Goal: Information Seeking & Learning: Compare options

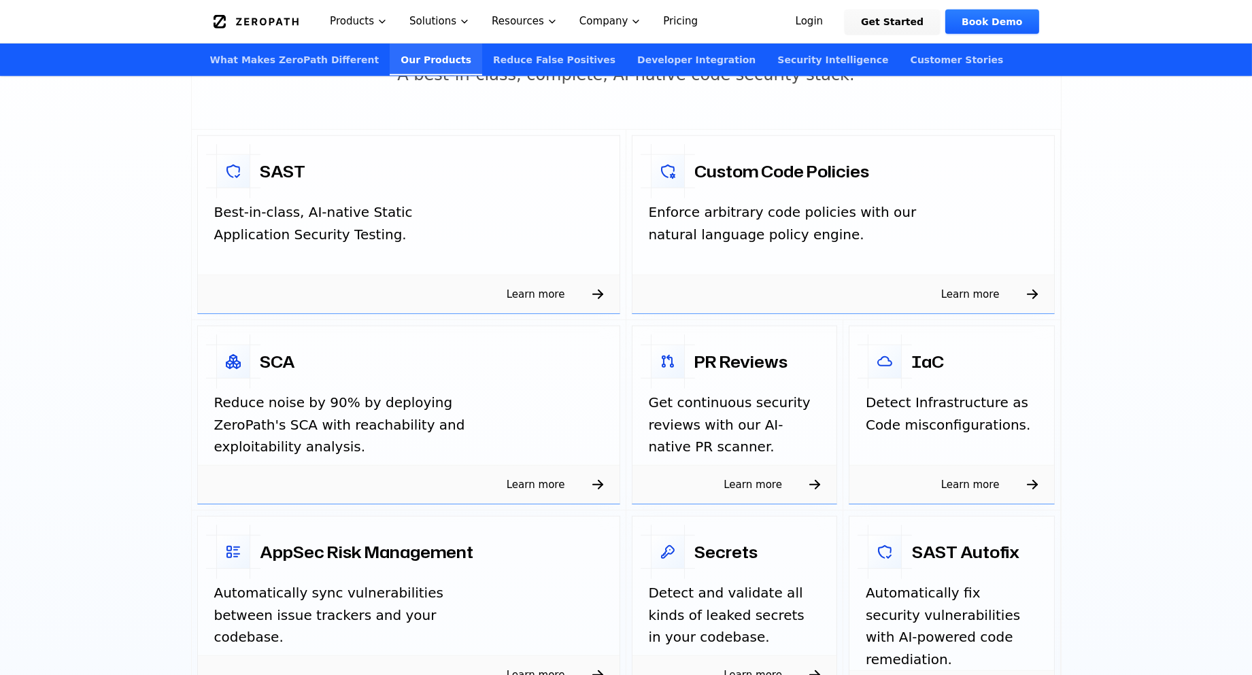
scroll to position [2092, 0]
click at [88, 357] on section "Our products A best-in-class, complete, AI-native code security stack. SAST Bes…" at bounding box center [626, 357] width 1252 height 818
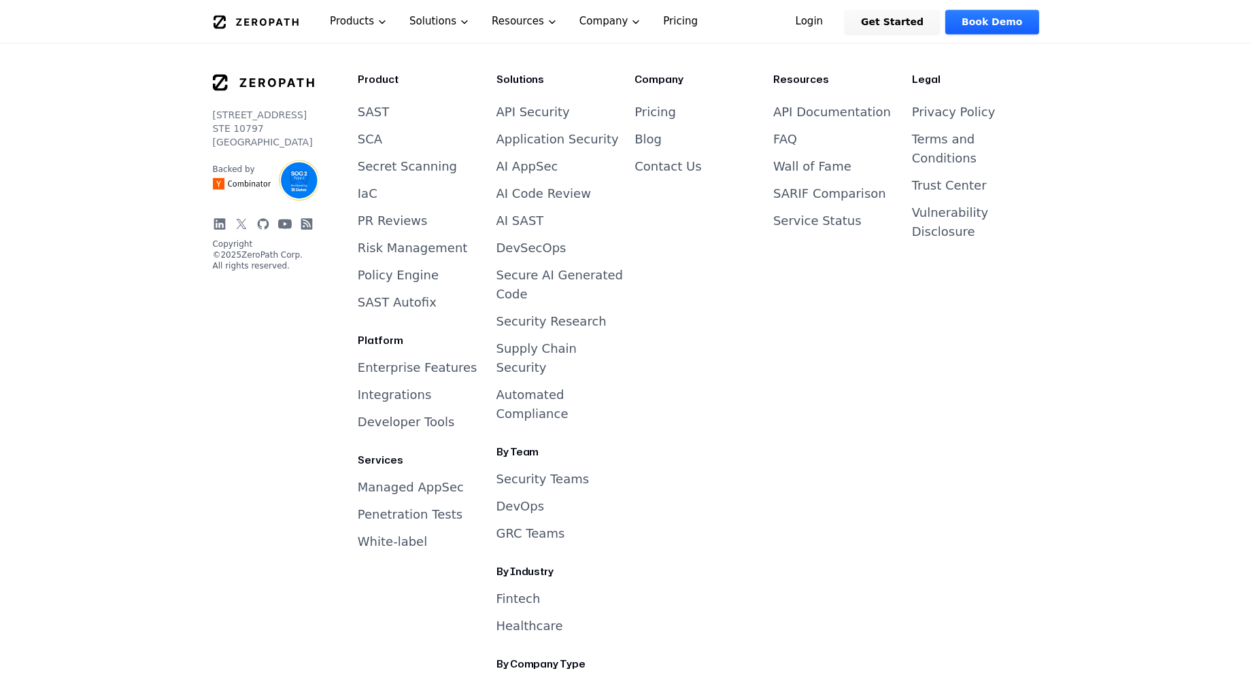
scroll to position [5683, 0]
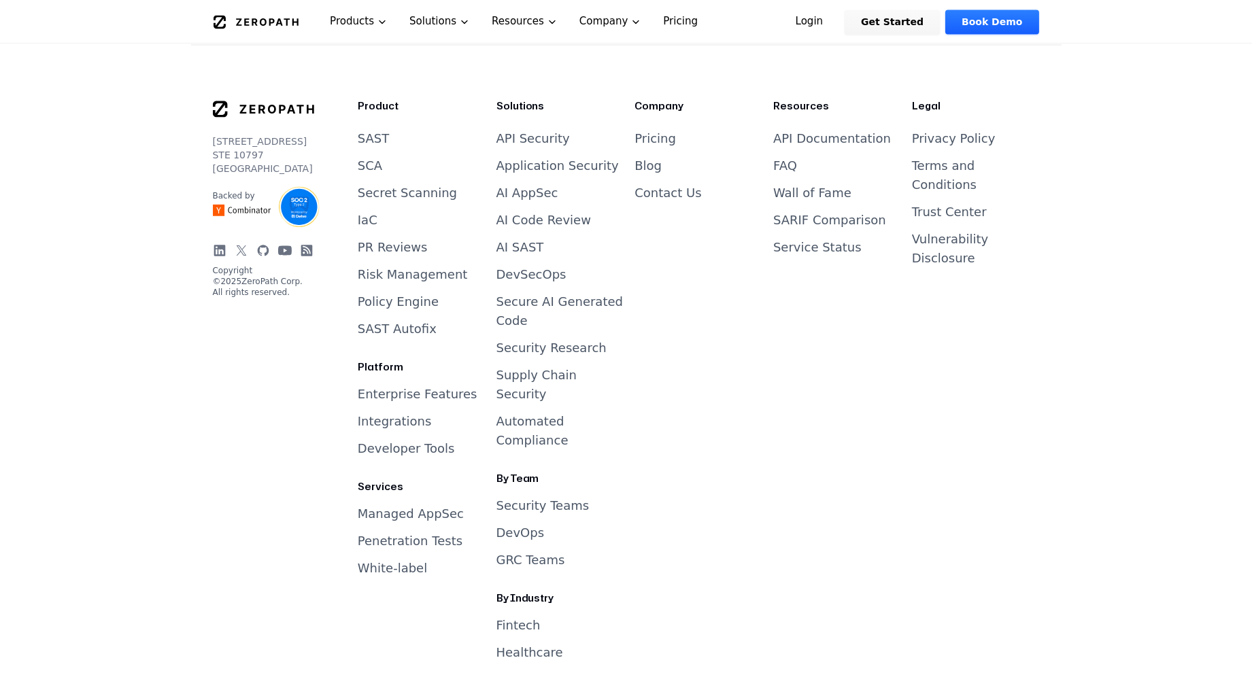
click at [948, 131] on link "Privacy Policy" at bounding box center [954, 138] width 84 height 14
click at [954, 158] on link "Terms and Conditions" at bounding box center [944, 174] width 65 height 33
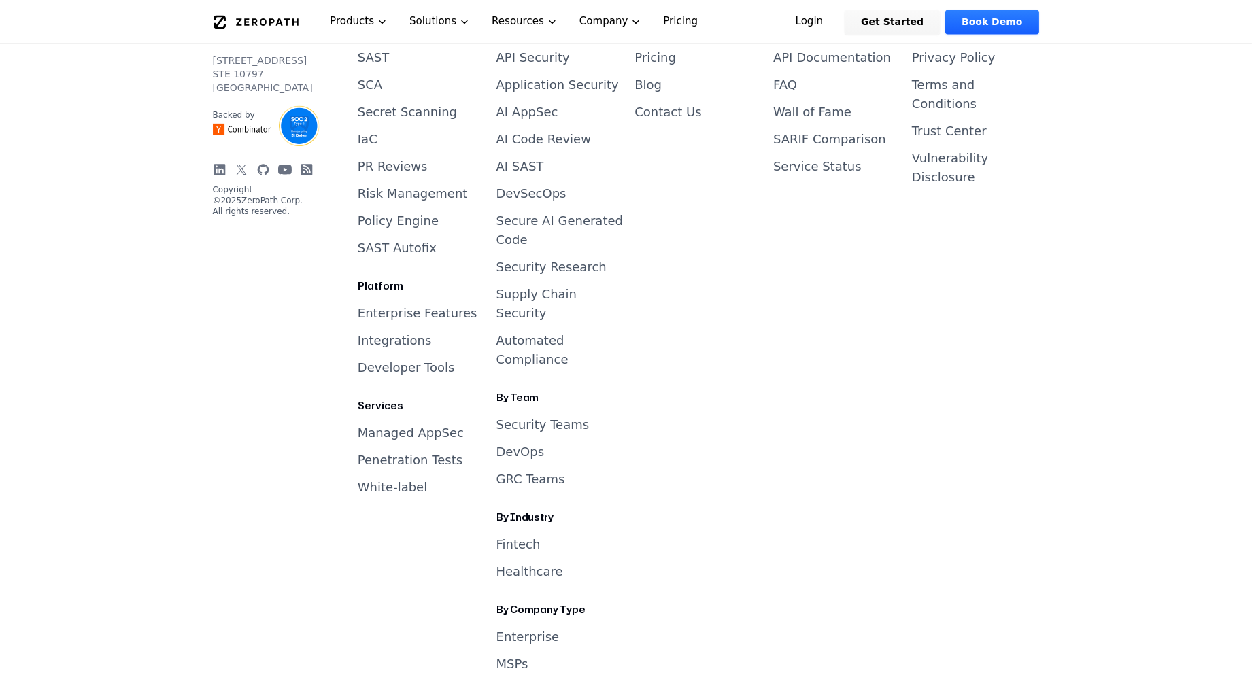
scroll to position [5745, 0]
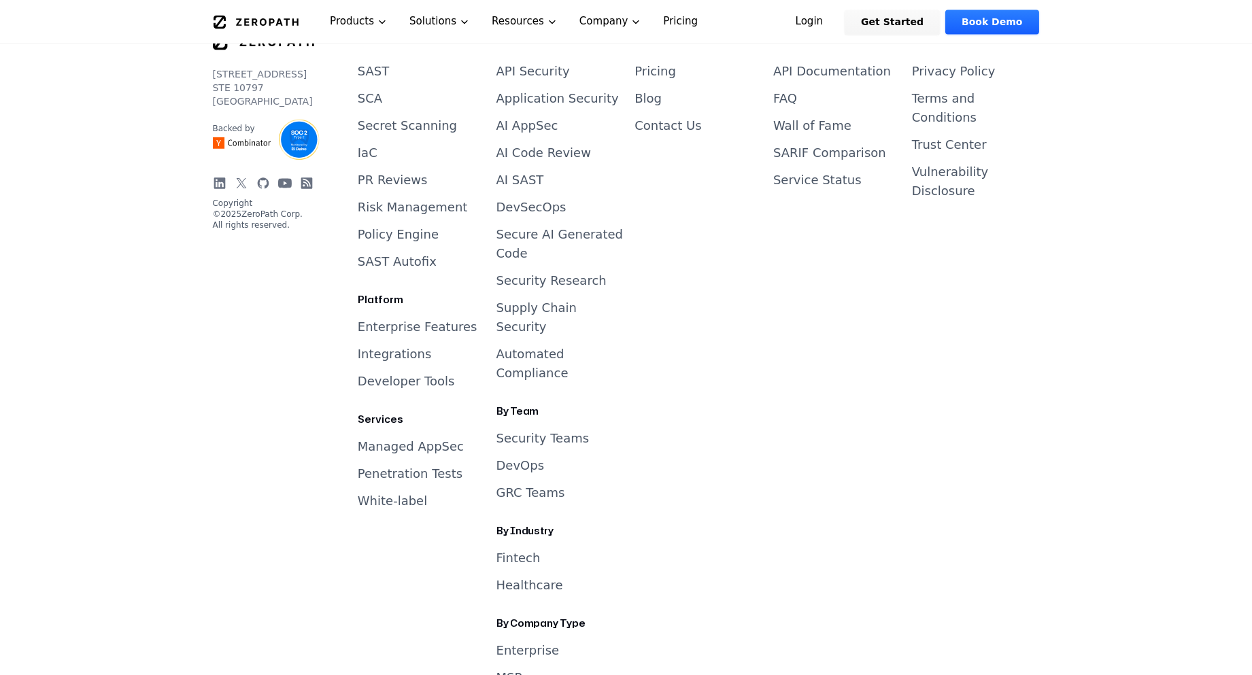
click at [222, 176] on icon at bounding box center [220, 183] width 14 height 14
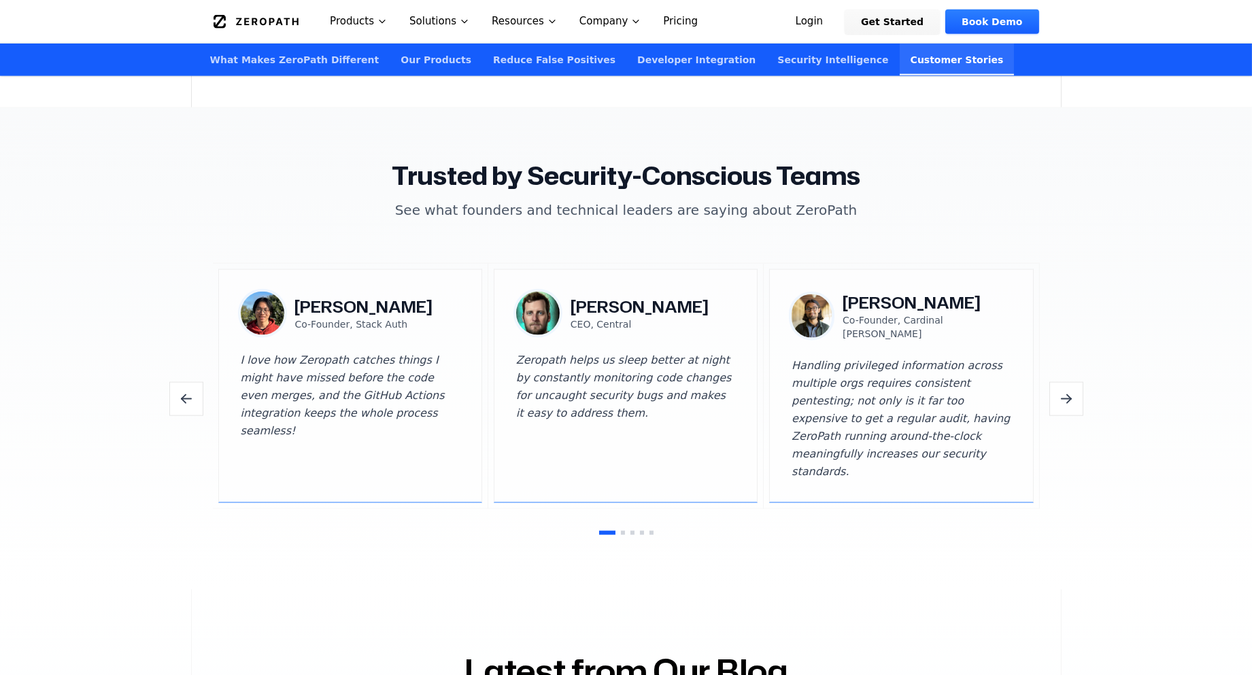
scroll to position [5701, 0]
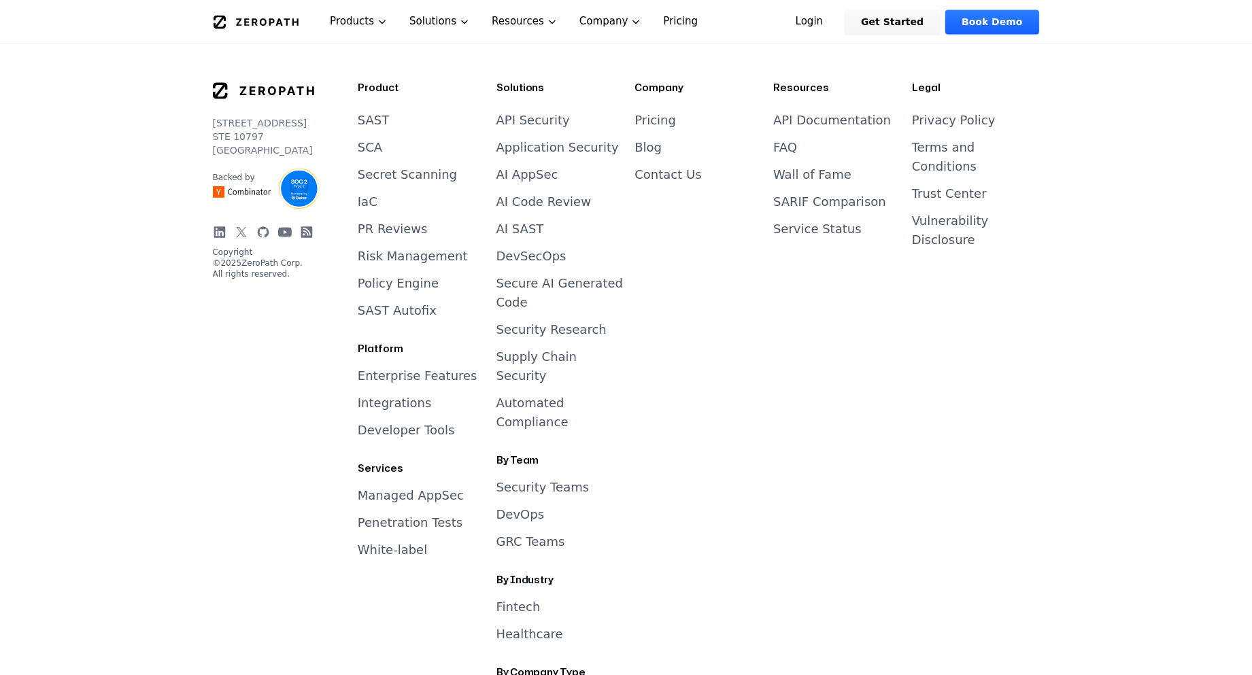
click at [375, 396] on link "Integrations" at bounding box center [395, 403] width 74 height 14
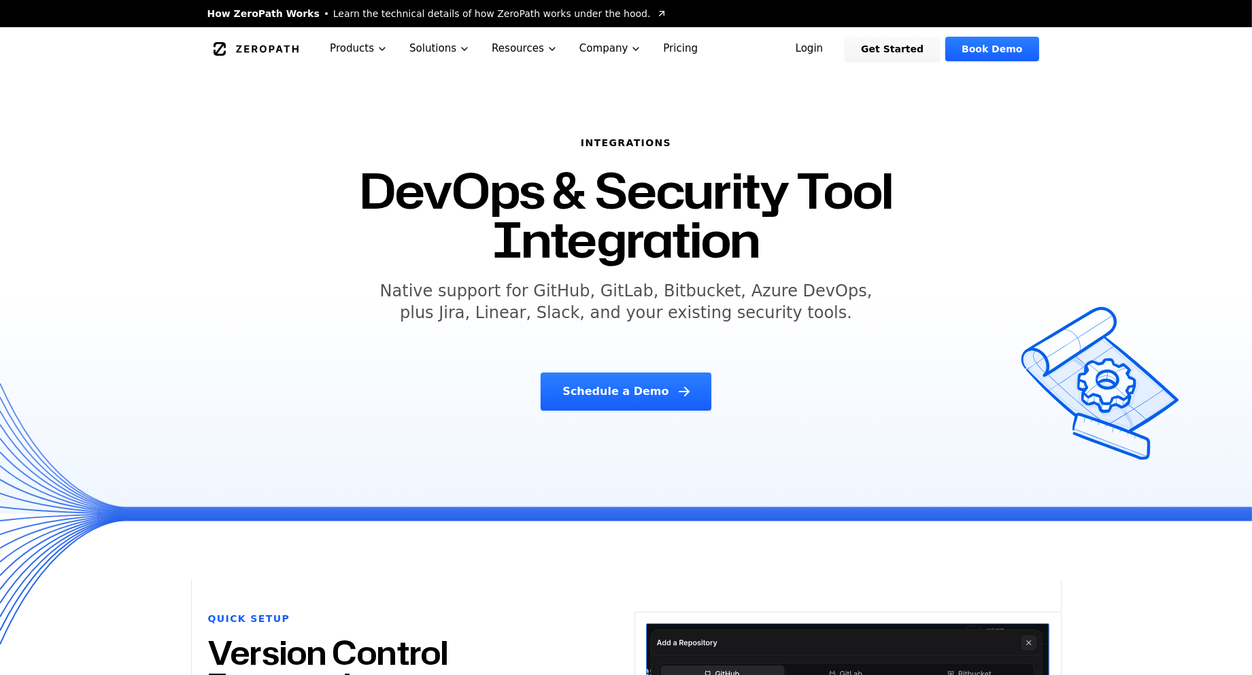
click at [254, 44] on icon "Global" at bounding box center [257, 49] width 86 height 14
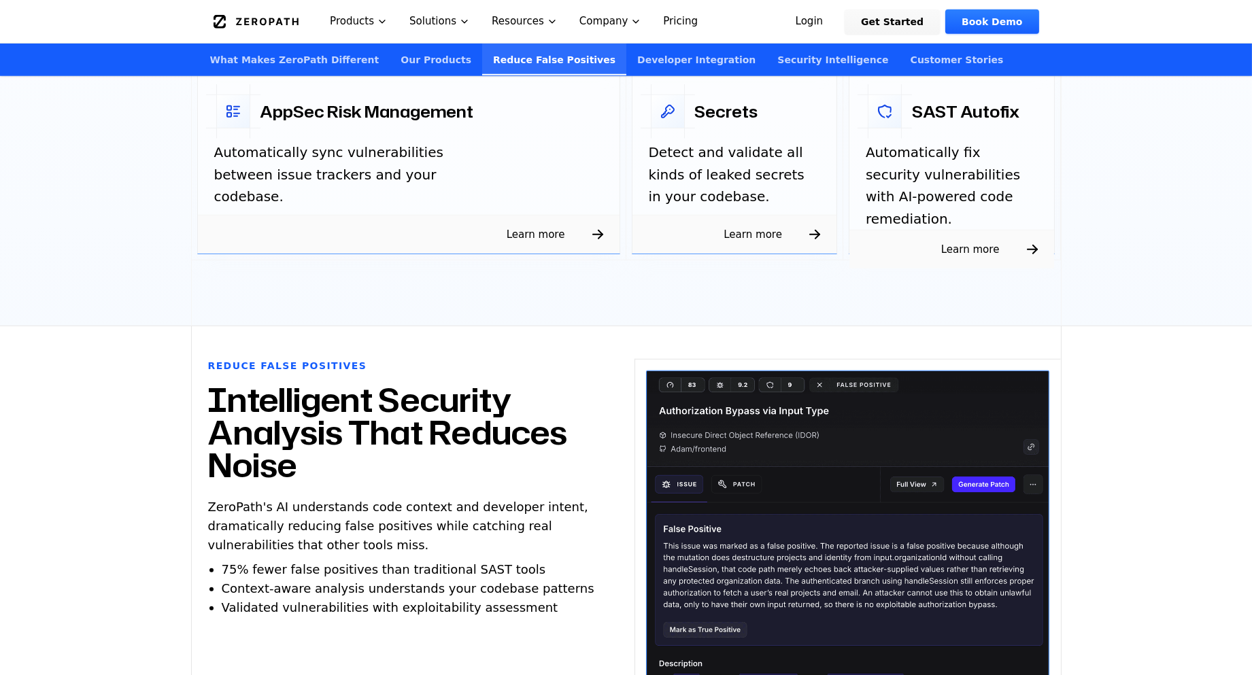
scroll to position [2721, 0]
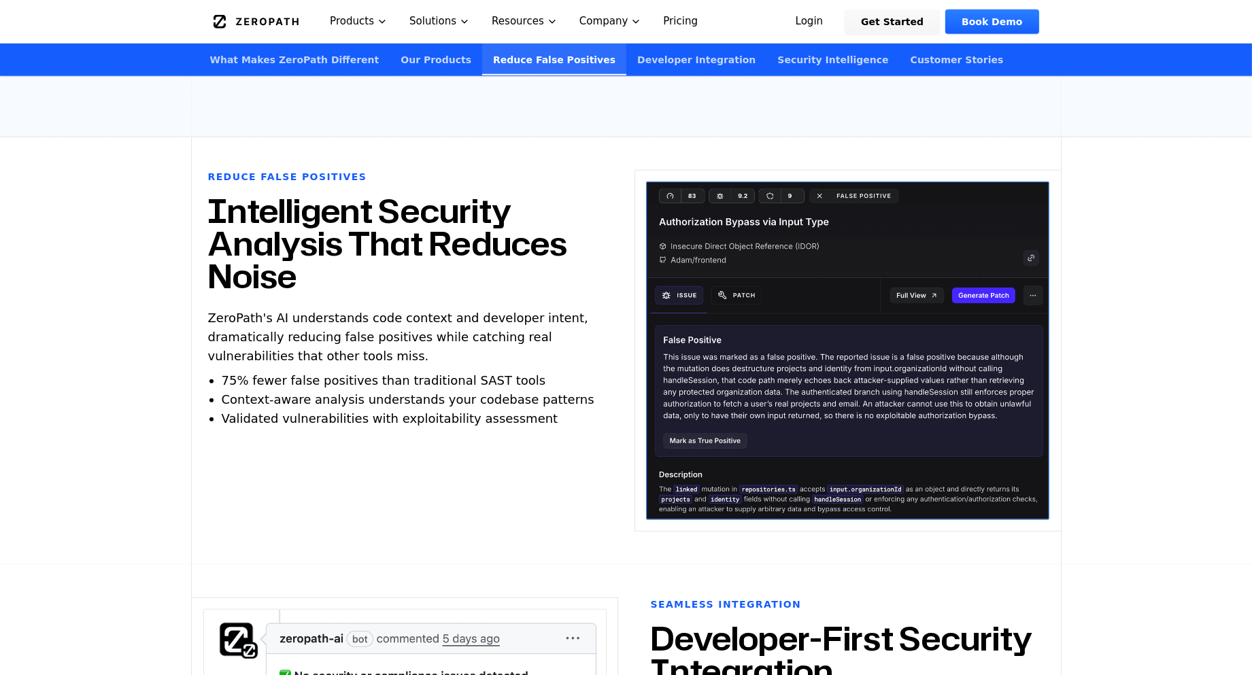
drag, startPoint x: 810, startPoint y: 311, endPoint x: 1144, endPoint y: 536, distance: 402.8
click at [1144, 536] on section "Reduce False Positives Intelligent Security Analysis That Reduces Noise ZeroPat…" at bounding box center [626, 351] width 1252 height 428
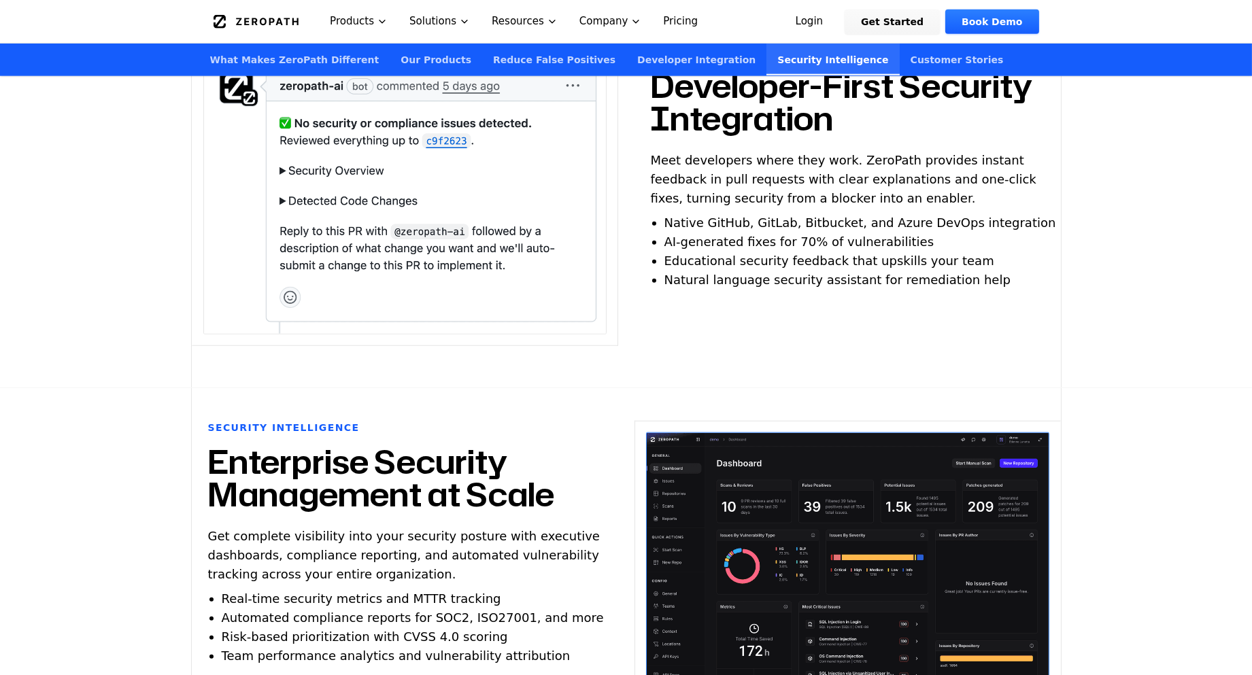
scroll to position [3477, 0]
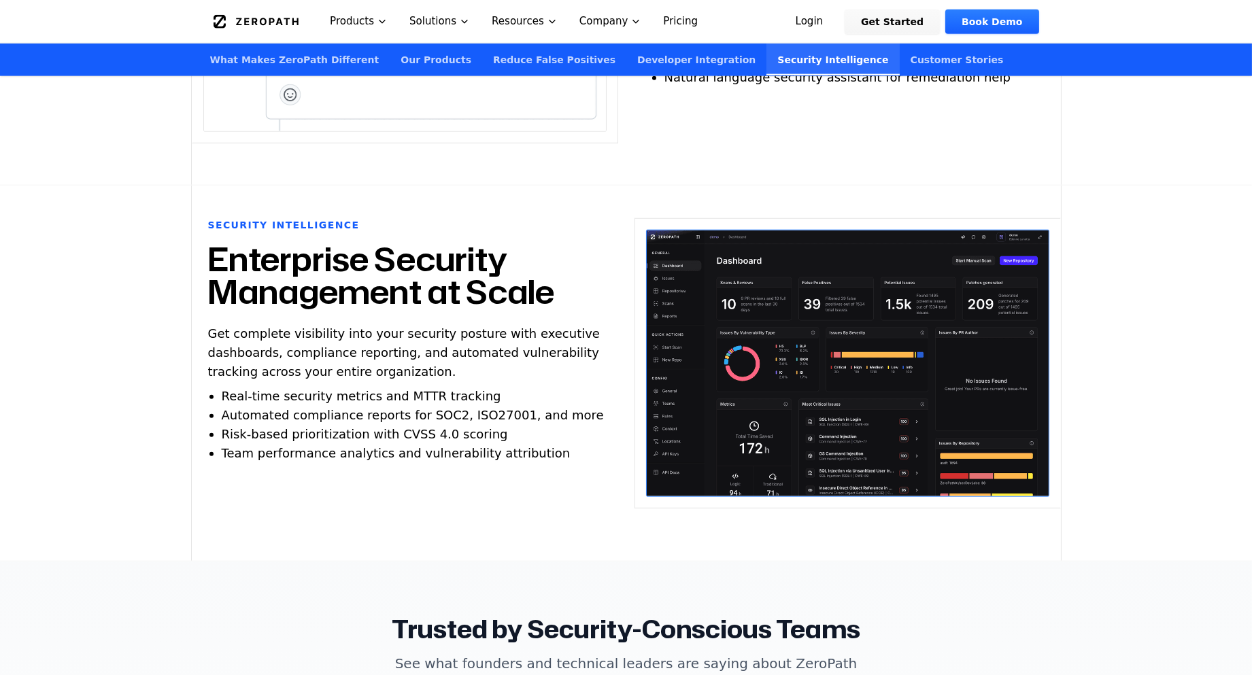
drag, startPoint x: 752, startPoint y: 297, endPoint x: 1173, endPoint y: 484, distance: 461.4
click at [1173, 484] on section "Security Intelligence Enterprise Security Management at Scale Get complete visi…" at bounding box center [626, 374] width 1252 height 376
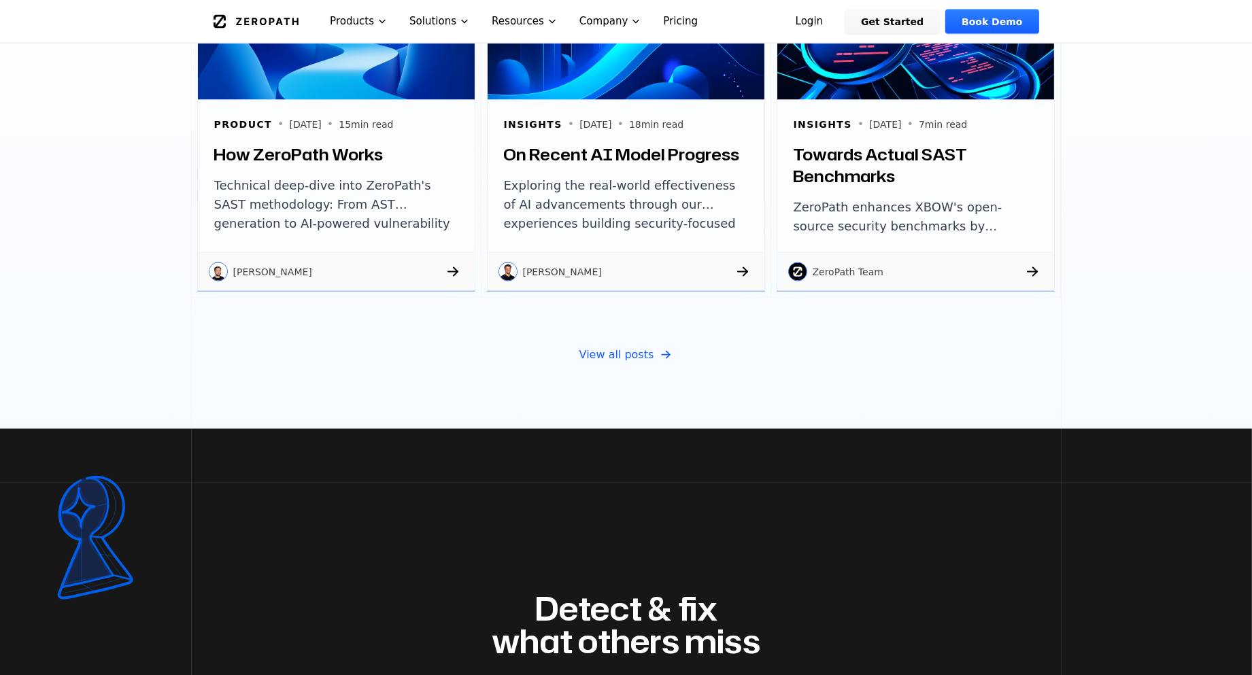
scroll to position [4762, 0]
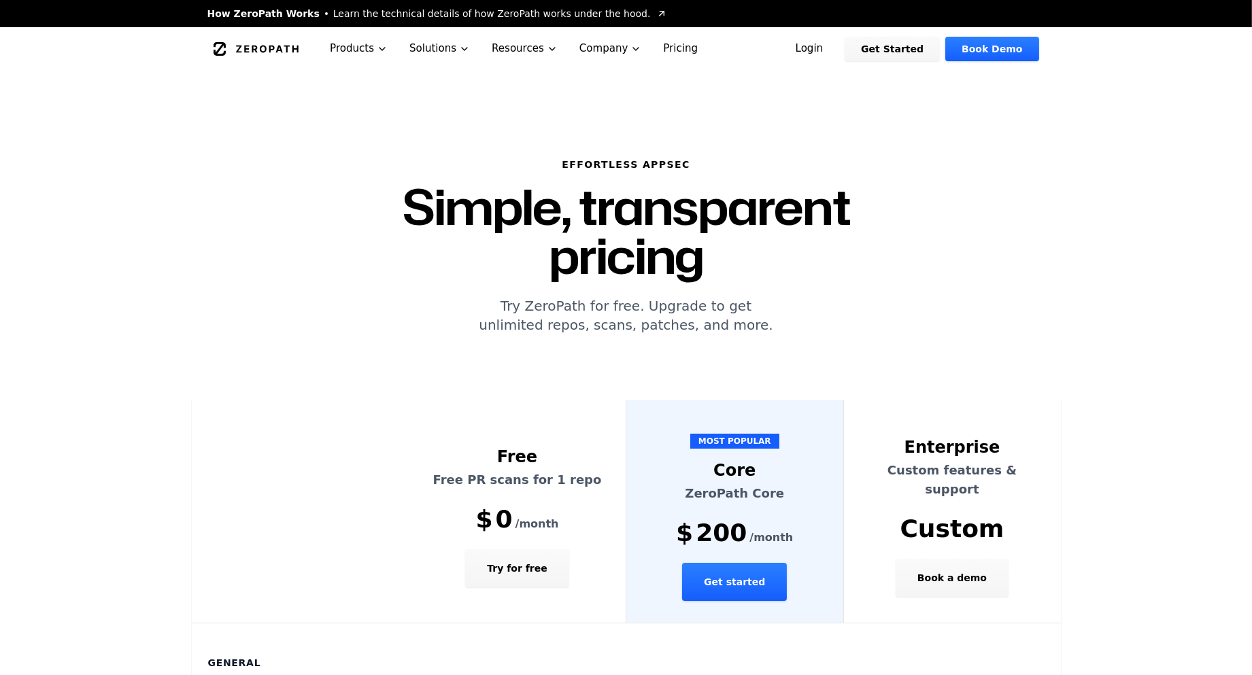
click at [509, 446] on div "Free" at bounding box center [517, 457] width 184 height 22
copy div "Free"
click at [456, 471] on p "Free PR scans for 1 repo" at bounding box center [517, 480] width 184 height 19
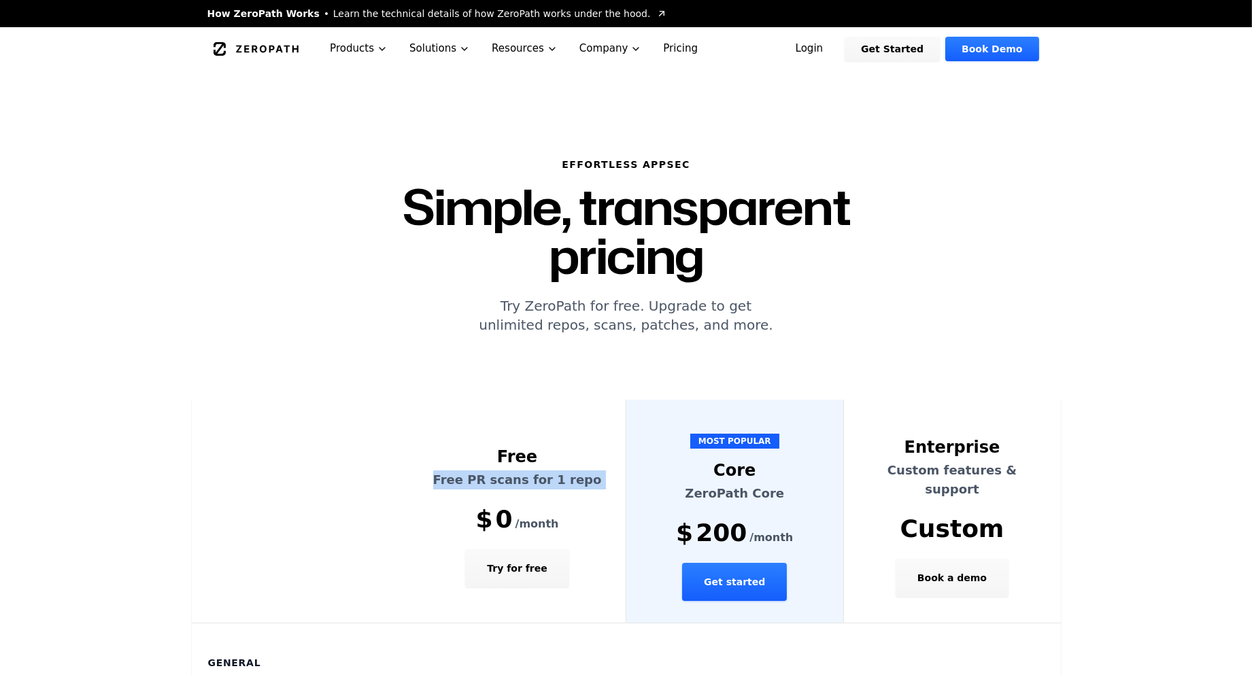
click at [456, 471] on p "Free PR scans for 1 repo" at bounding box center [517, 480] width 184 height 19
copy p "Free PR scans for 1 repo"
click at [735, 433] on th "MOST POPULAR Core ZeroPath Core $ 200 /month Get started" at bounding box center [736, 512] width 218 height 224
click at [730, 460] on div "Core" at bounding box center [735, 471] width 184 height 22
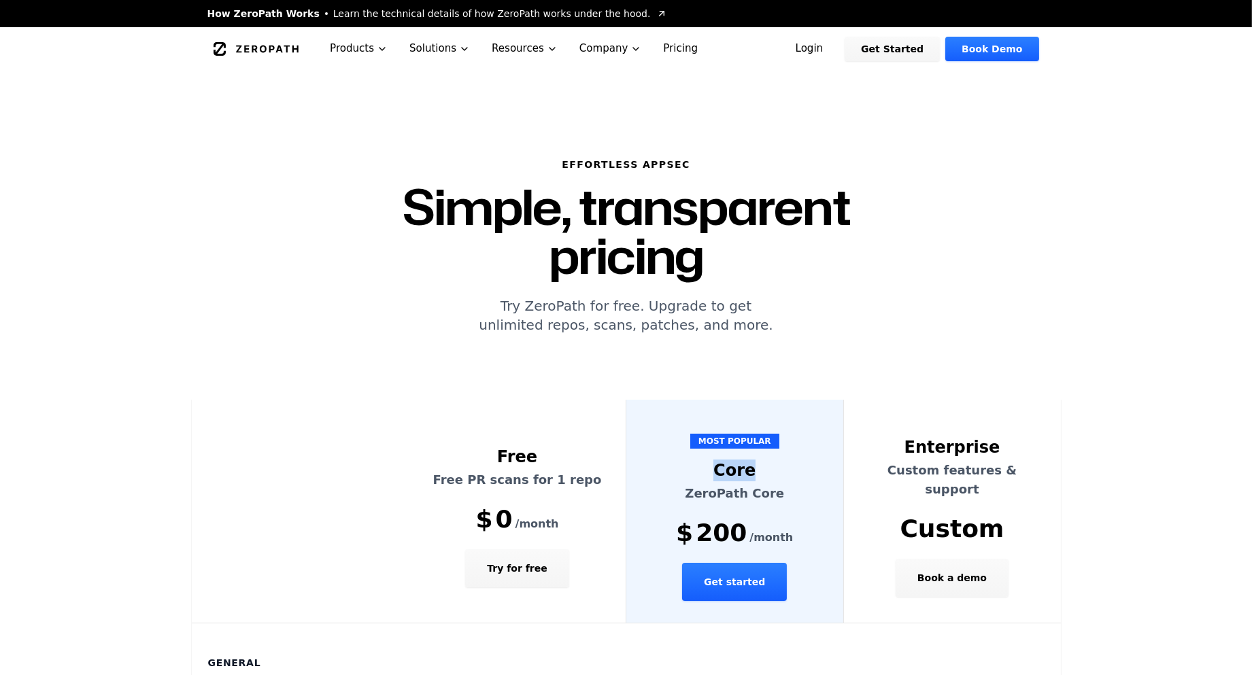
copy div "Core"
click at [944, 437] on div "Enterprise" at bounding box center [953, 448] width 184 height 22
copy div "Enterprise"
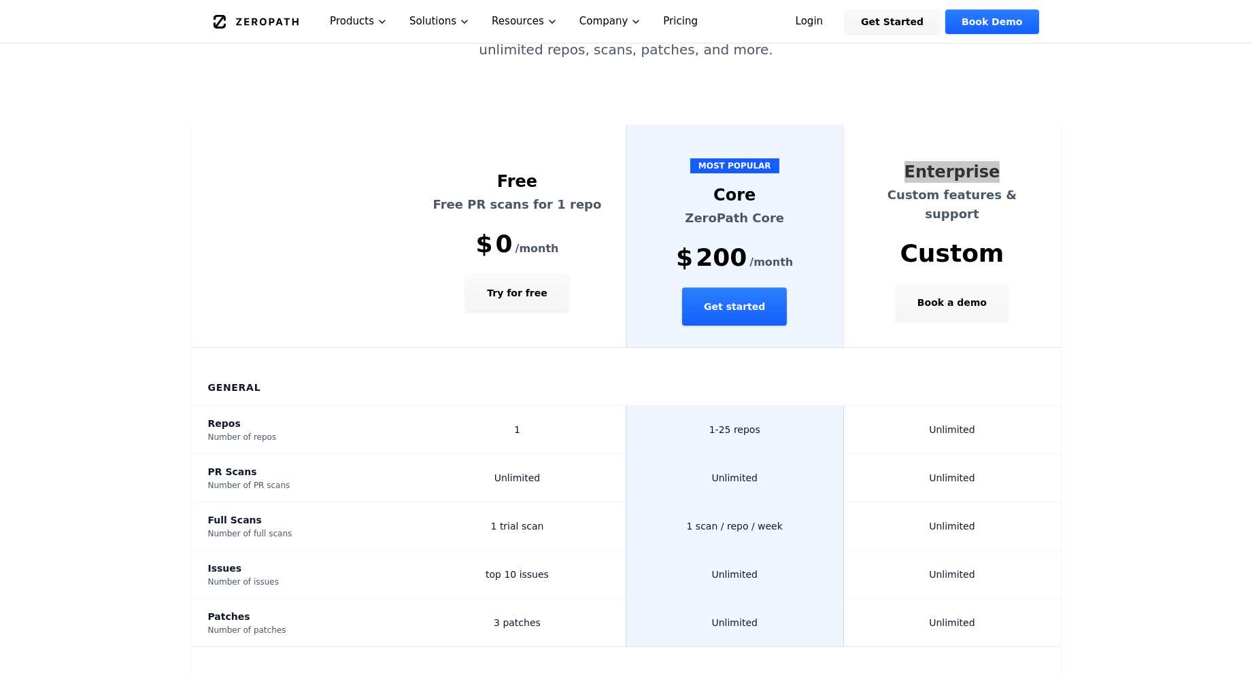
scroll to position [302, 0]
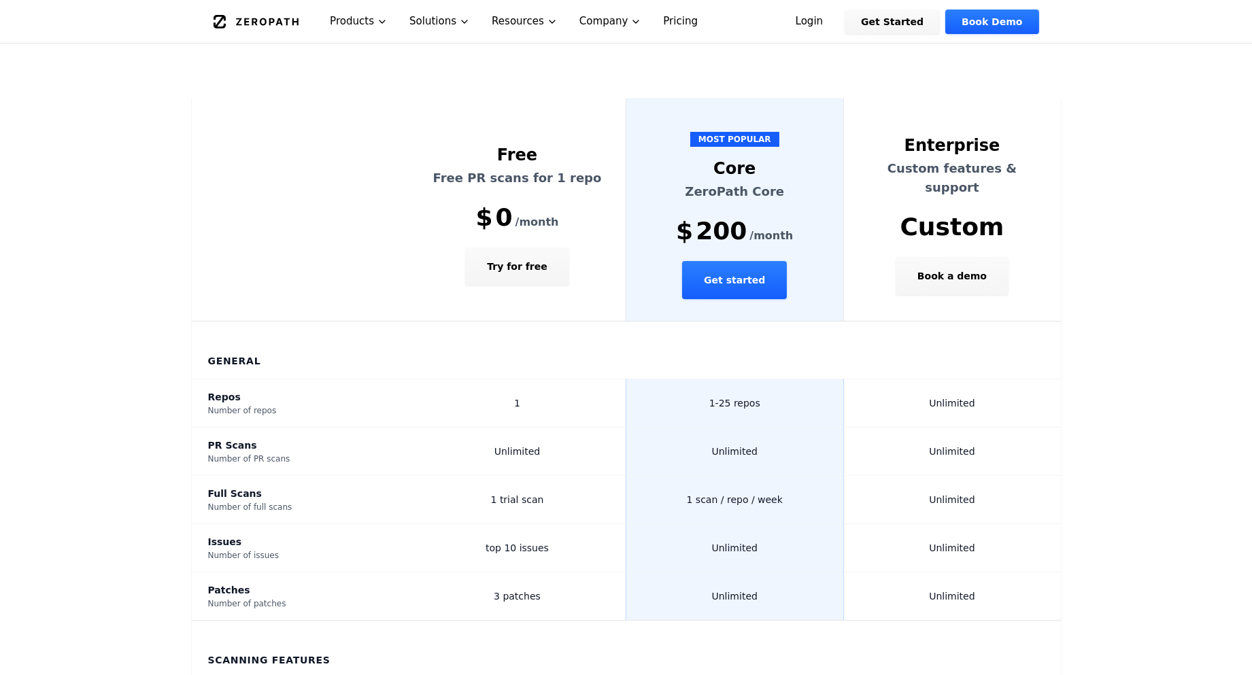
click at [730, 398] on span "1-25 repos" at bounding box center [735, 403] width 51 height 11
copy span "1-25 repos"
click at [954, 398] on span "Unlimited" at bounding box center [952, 403] width 46 height 11
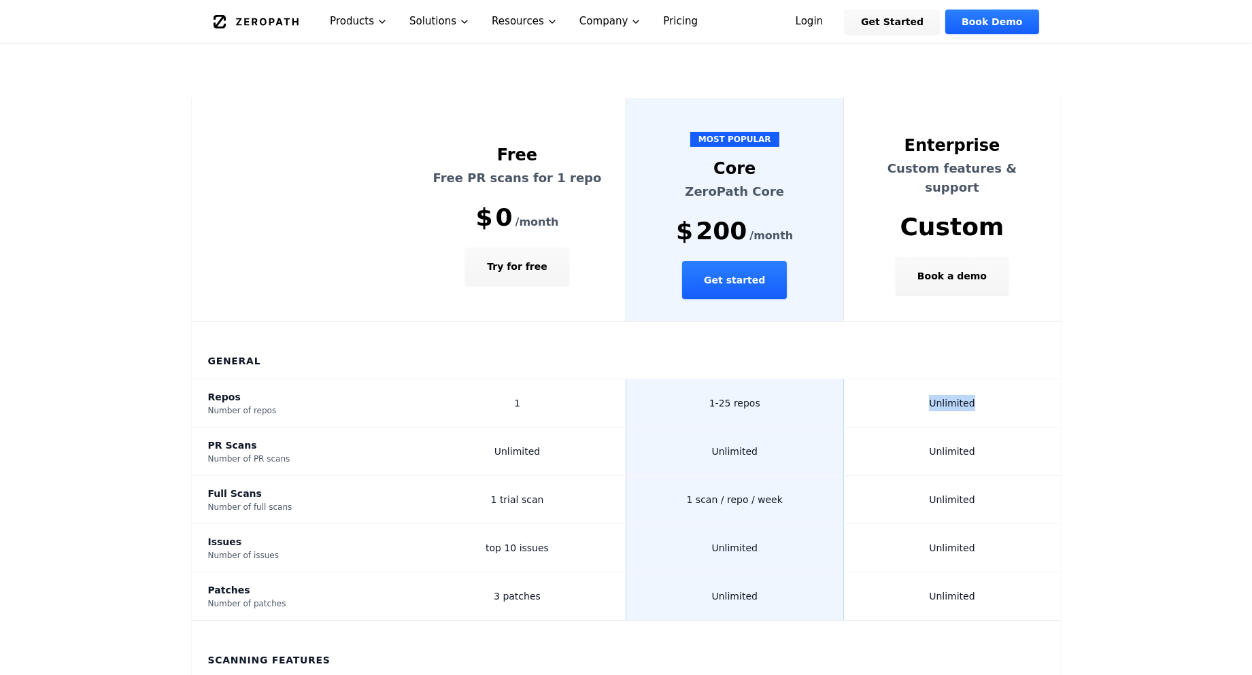
click at [954, 398] on span "Unlimited" at bounding box center [952, 403] width 46 height 11
copy span "Unlimited"
click at [505, 495] on span "1 trial scan" at bounding box center [517, 500] width 53 height 11
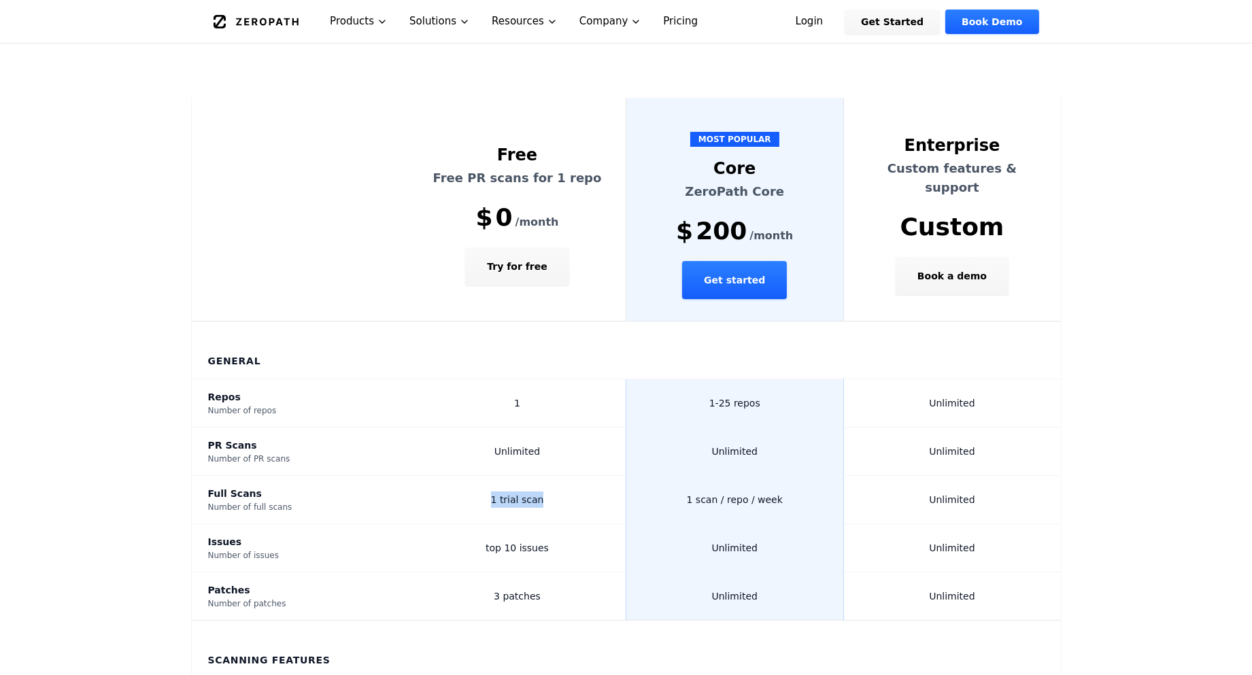
copy span "1 trial scan"
click at [752, 495] on span "1 scan / repo / week" at bounding box center [735, 500] width 96 height 11
click at [529, 543] on span "top 10 issues" at bounding box center [517, 548] width 63 height 11
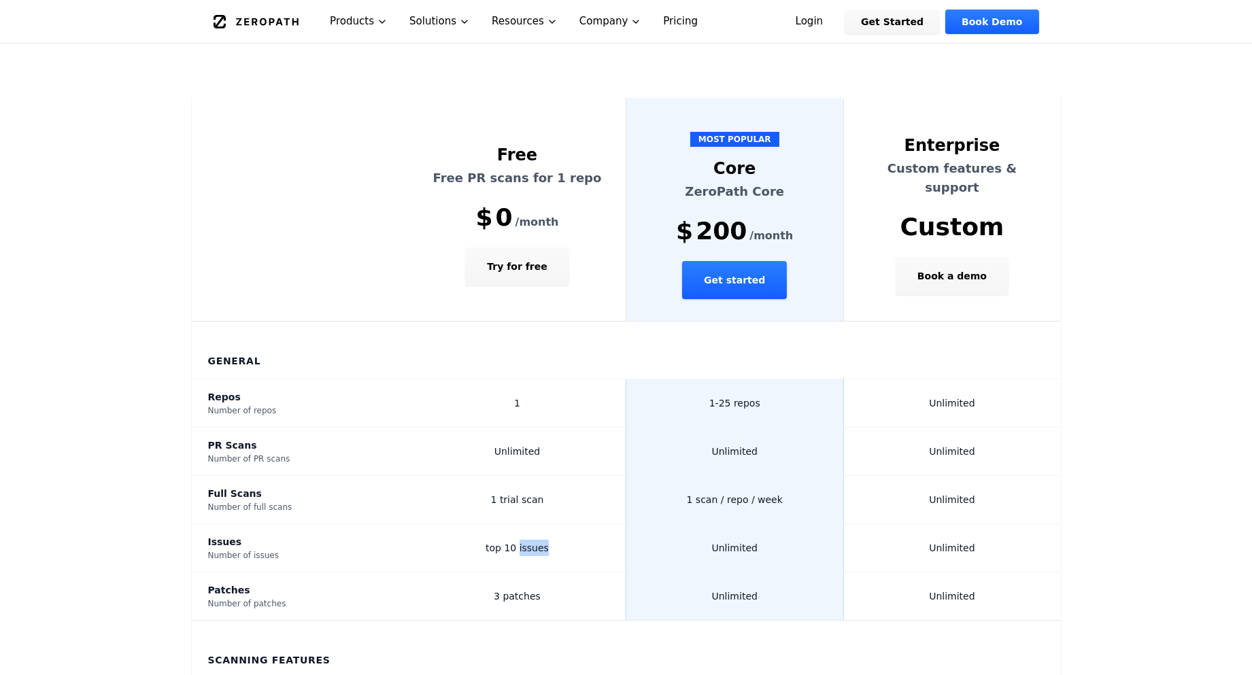
click at [529, 543] on span "top 10 issues" at bounding box center [517, 548] width 63 height 11
copy span "top 10 issues"
click at [718, 495] on span "1 scan / repo / week" at bounding box center [735, 500] width 96 height 11
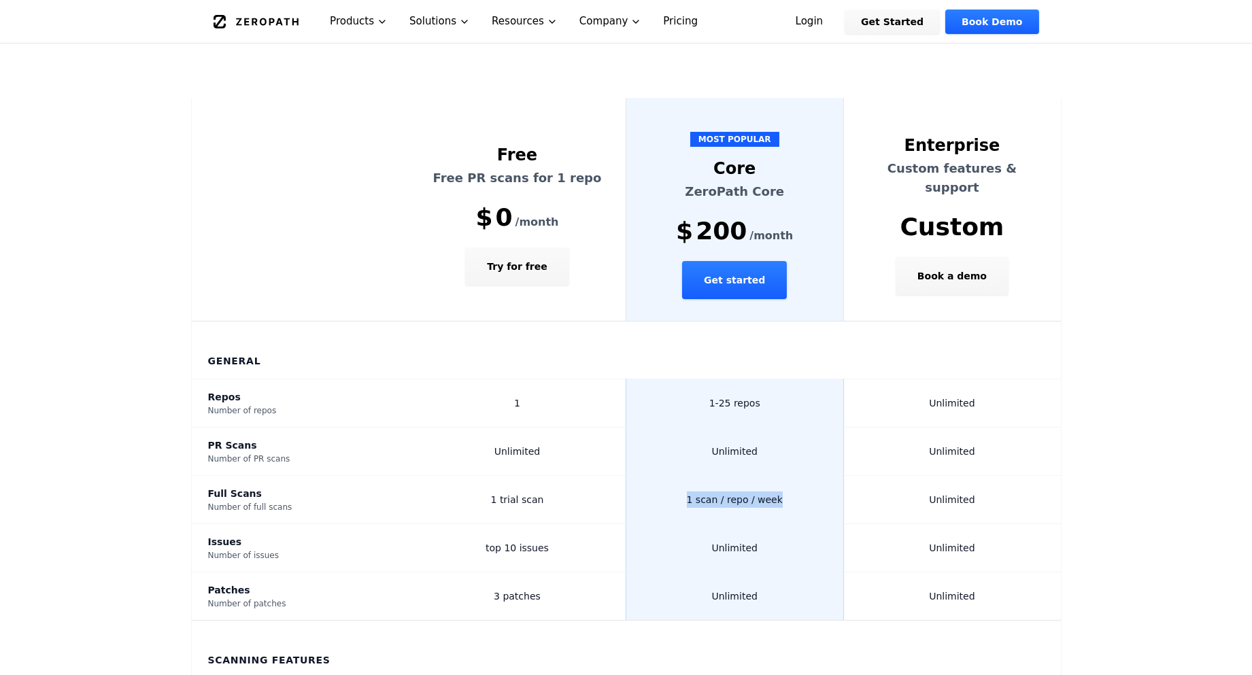
click at [718, 495] on span "1 scan / repo / week" at bounding box center [735, 500] width 96 height 11
copy span "1 scan / repo / week"
click at [942, 495] on span "Unlimited" at bounding box center [952, 500] width 46 height 11
copy span "Unlimited"
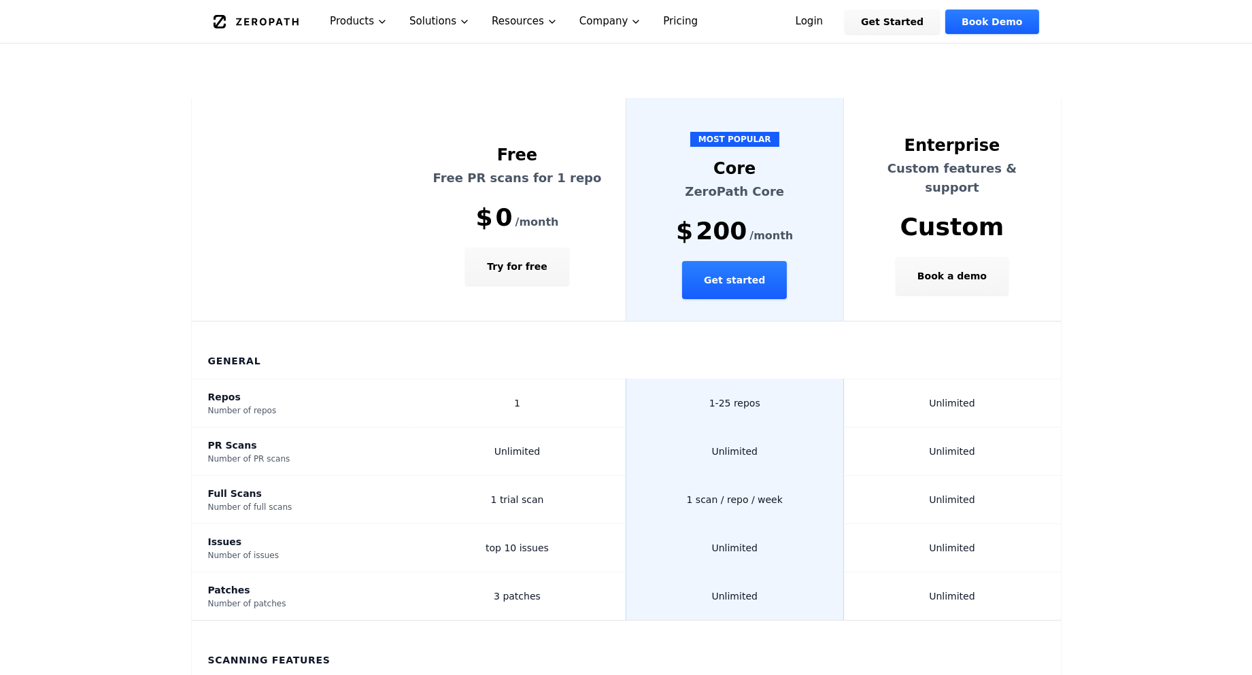
click at [941, 543] on span "Unlimited" at bounding box center [952, 548] width 46 height 11
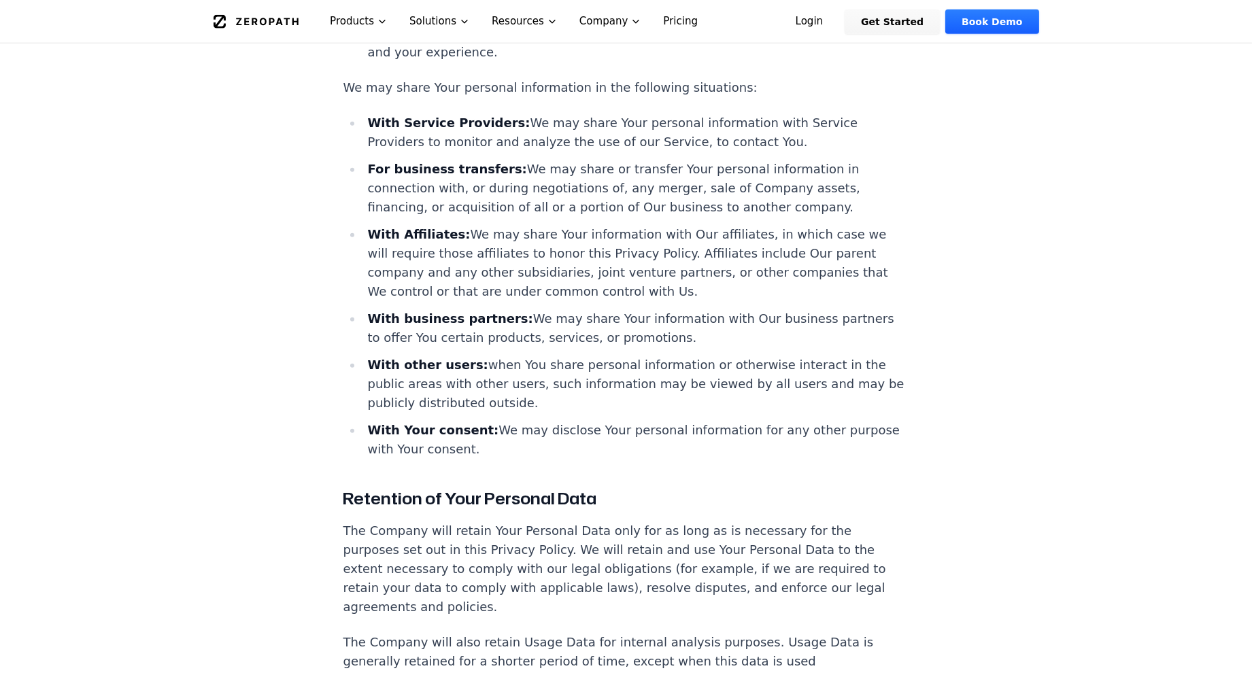
scroll to position [3325, 0]
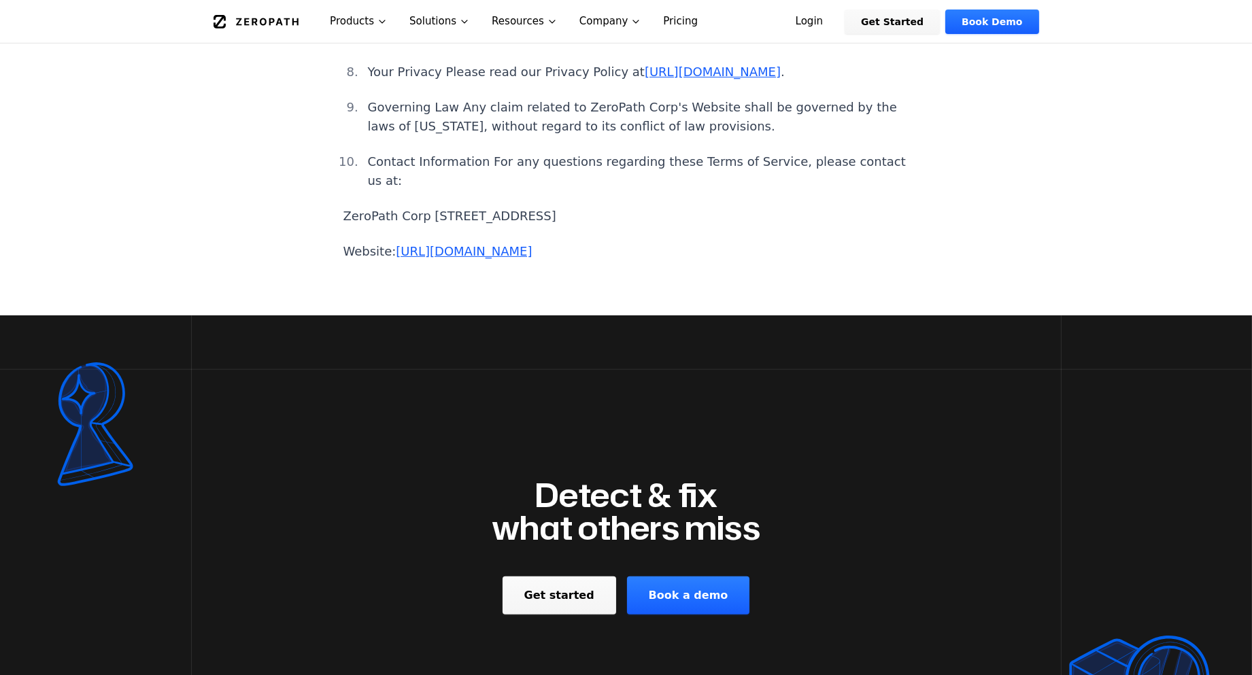
scroll to position [907, 0]
